Goal: Information Seeking & Learning: Learn about a topic

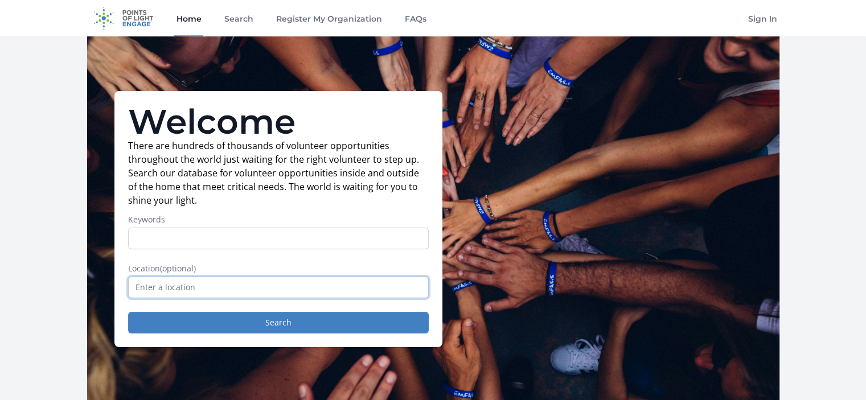
click at [169, 288] on input "text" at bounding box center [278, 288] width 301 height 22
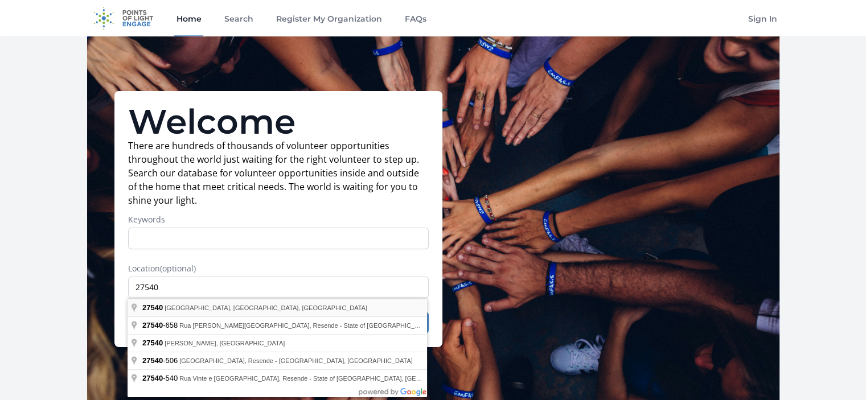
type input "[GEOGRAPHIC_DATA], [GEOGRAPHIC_DATA]"
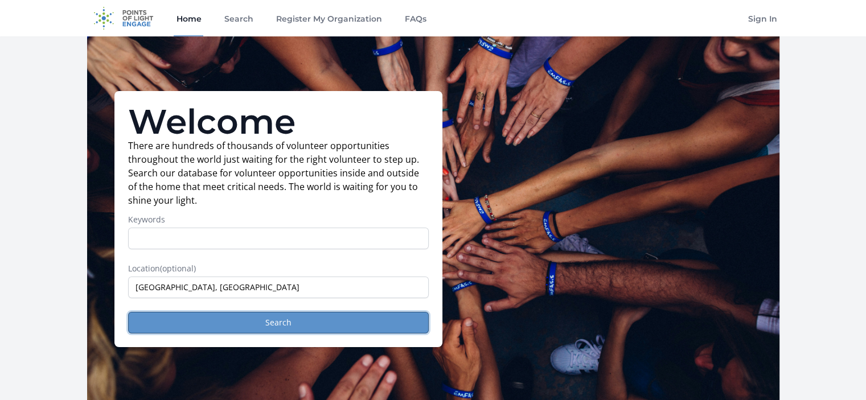
click at [187, 322] on button "Search" at bounding box center [278, 323] width 301 height 22
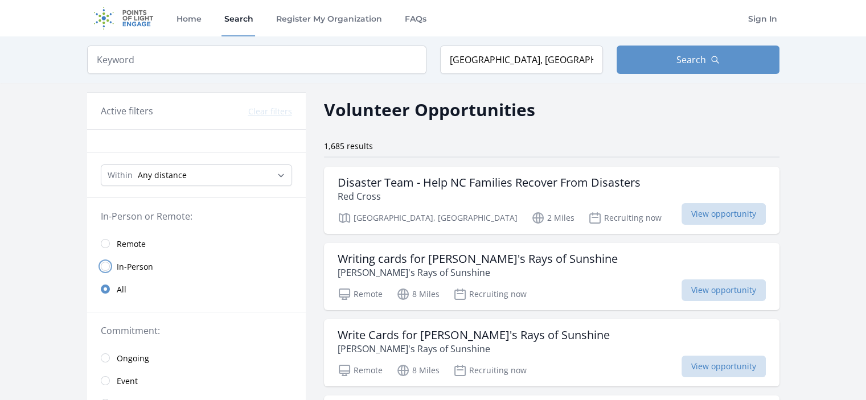
click at [106, 267] on input "radio" at bounding box center [105, 266] width 9 height 9
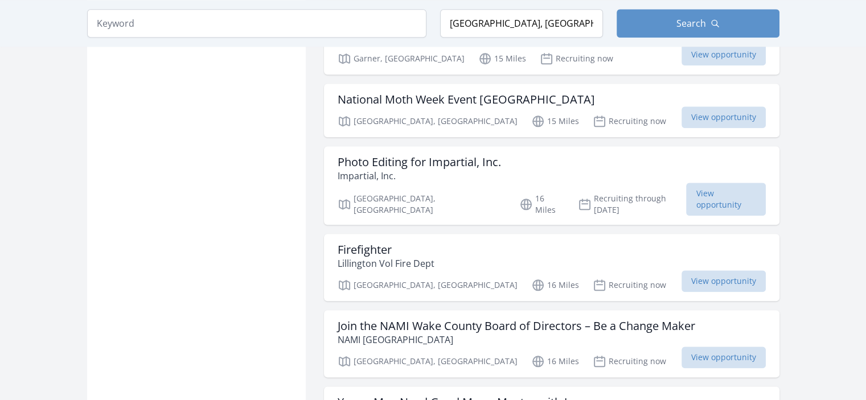
scroll to position [1481, 0]
